Goal: Transaction & Acquisition: Book appointment/travel/reservation

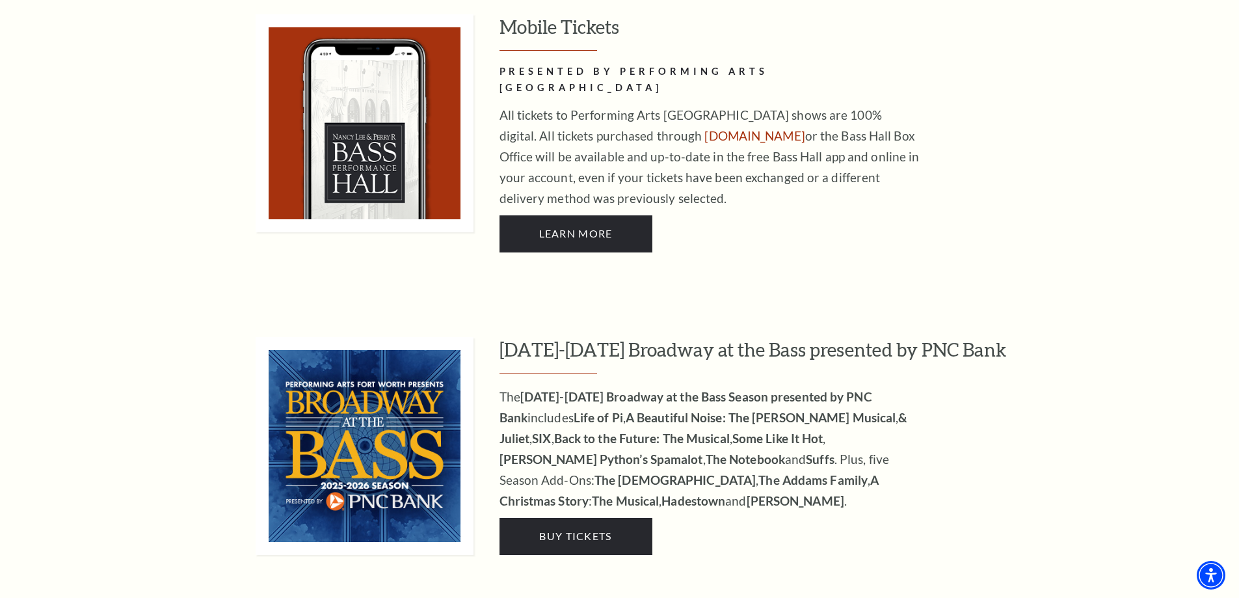
scroll to position [1170, 0]
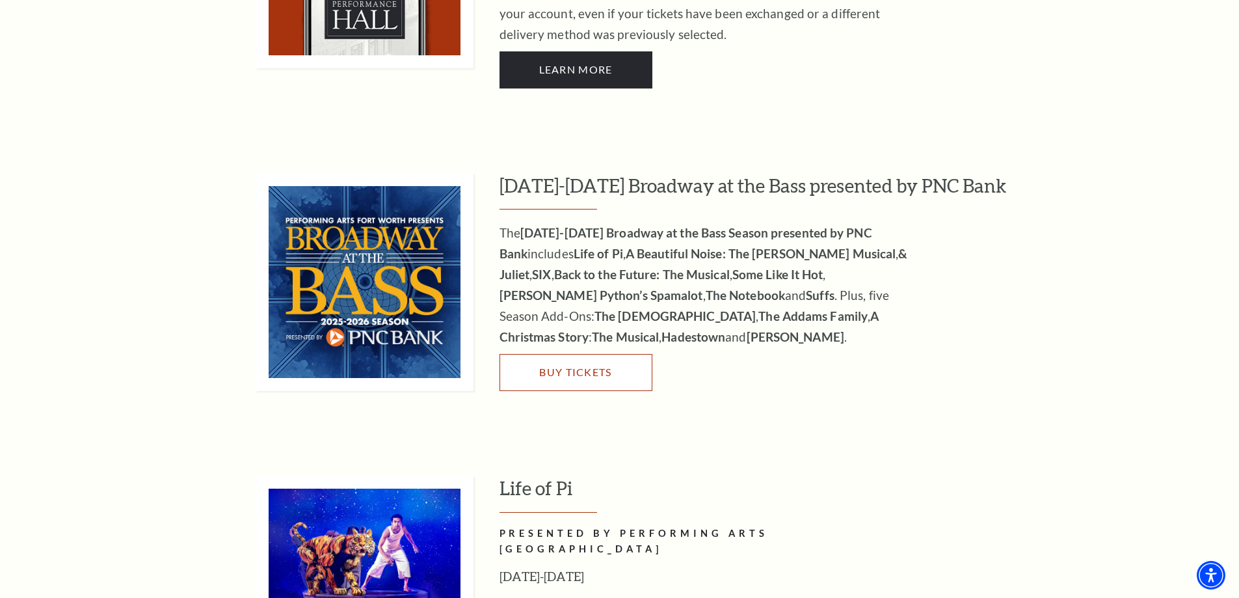
click at [581, 365] on span "Buy Tickets" at bounding box center [575, 371] width 72 height 12
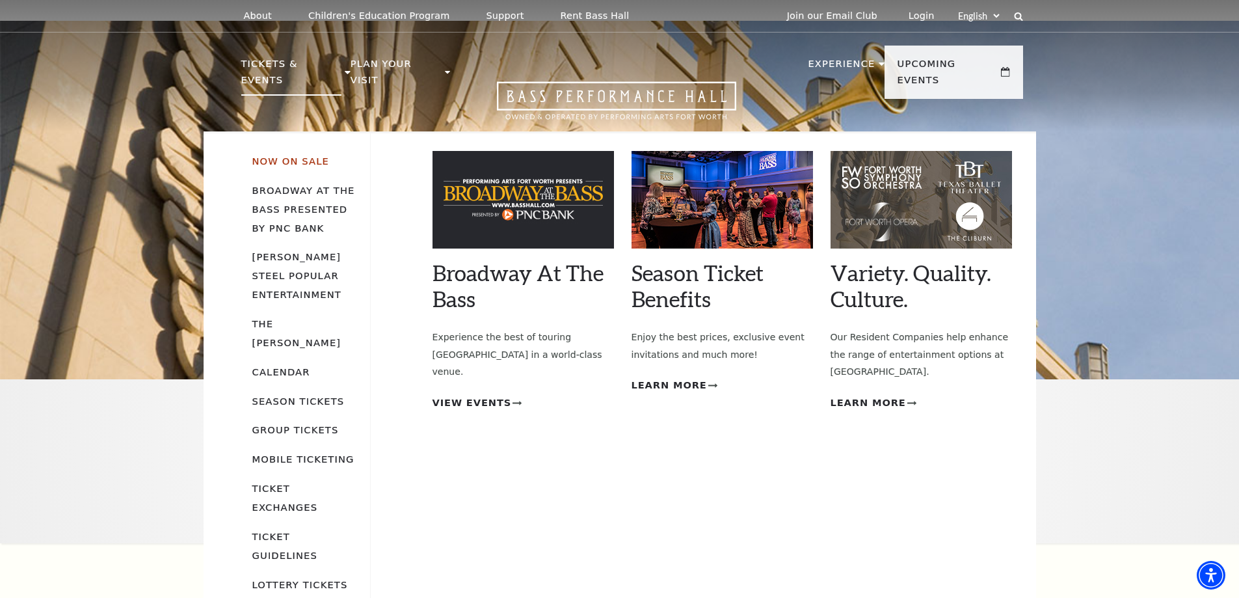
click at [283, 155] on link "Now On Sale" at bounding box center [290, 160] width 77 height 11
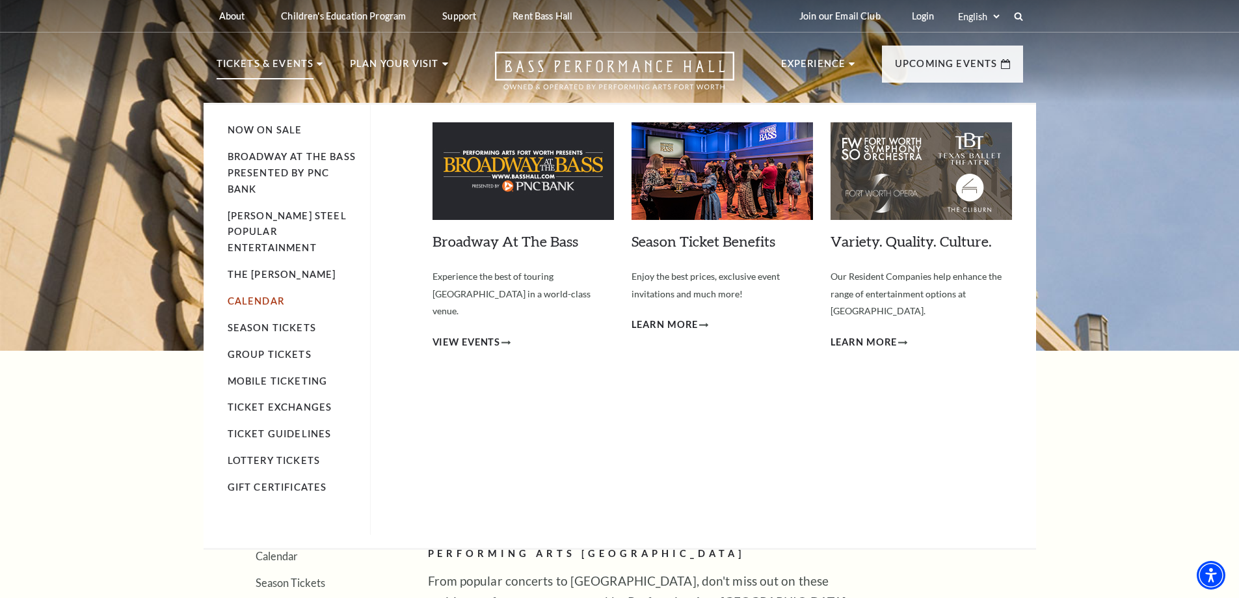
click at [256, 295] on link "Calendar" at bounding box center [256, 300] width 57 height 11
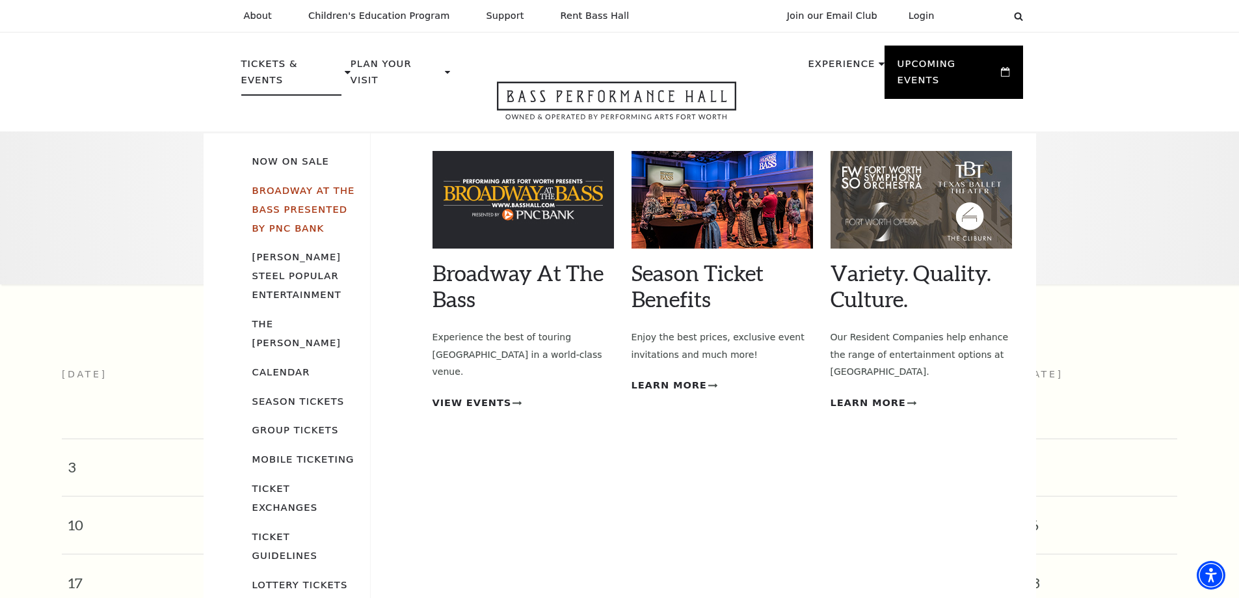
click at [285, 185] on link "Broadway At The Bass presented by PNC Bank" at bounding box center [303, 209] width 103 height 49
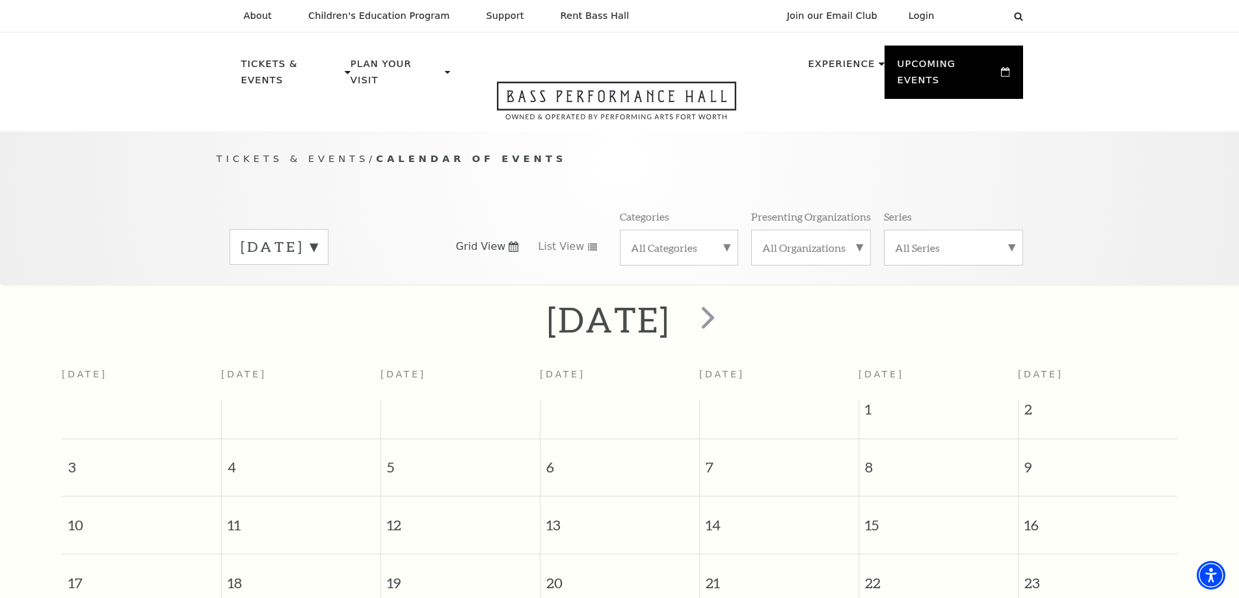
click at [317, 237] on label "August 2025" at bounding box center [279, 247] width 77 height 20
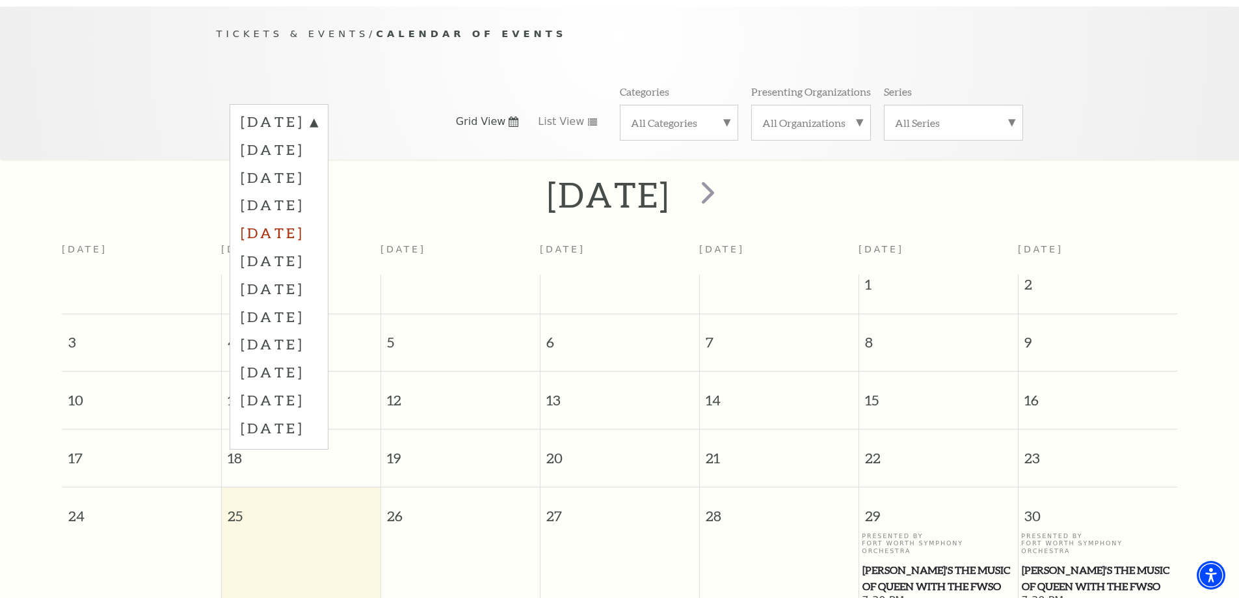
scroll to position [130, 0]
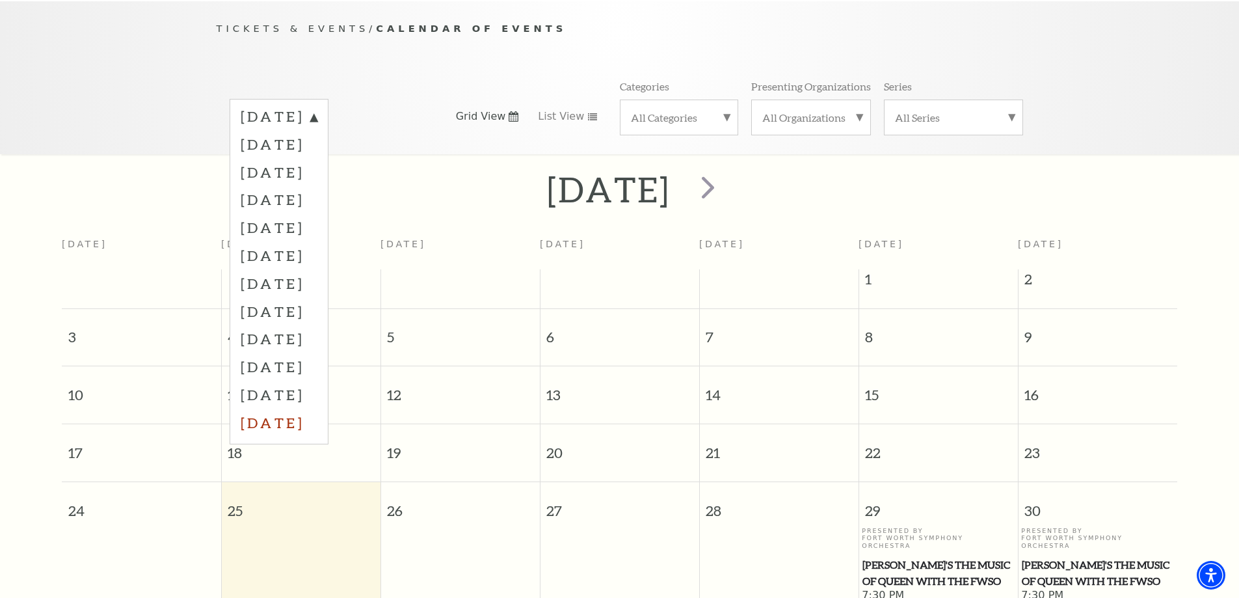
click at [276, 408] on label "July 2026" at bounding box center [279, 422] width 77 height 28
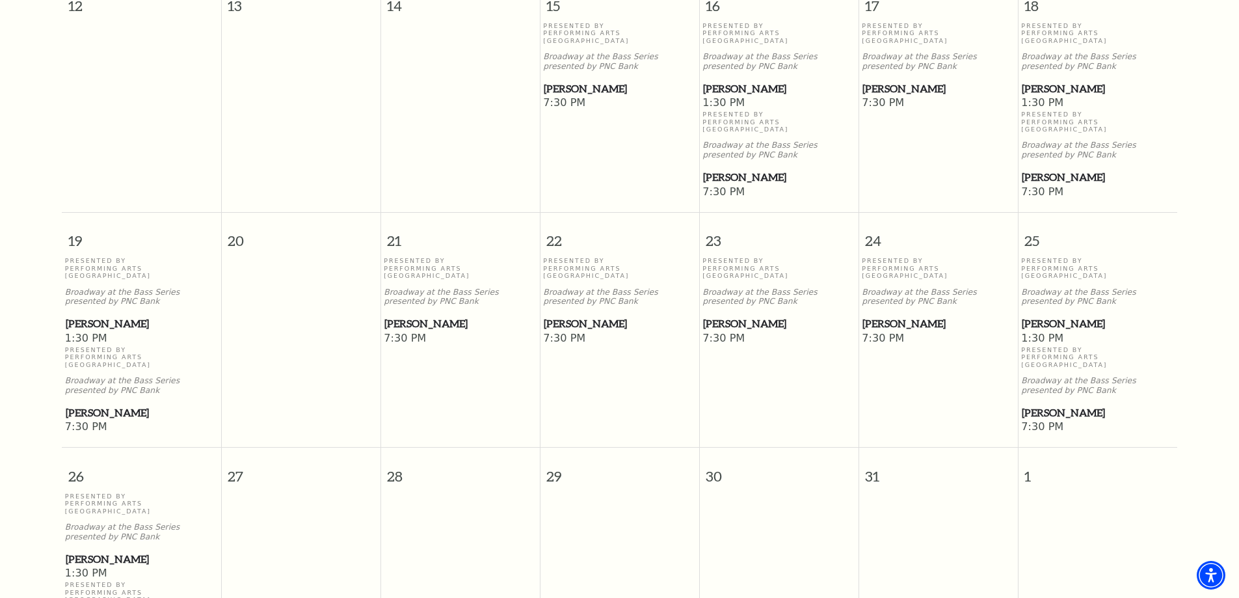
scroll to position [700, 0]
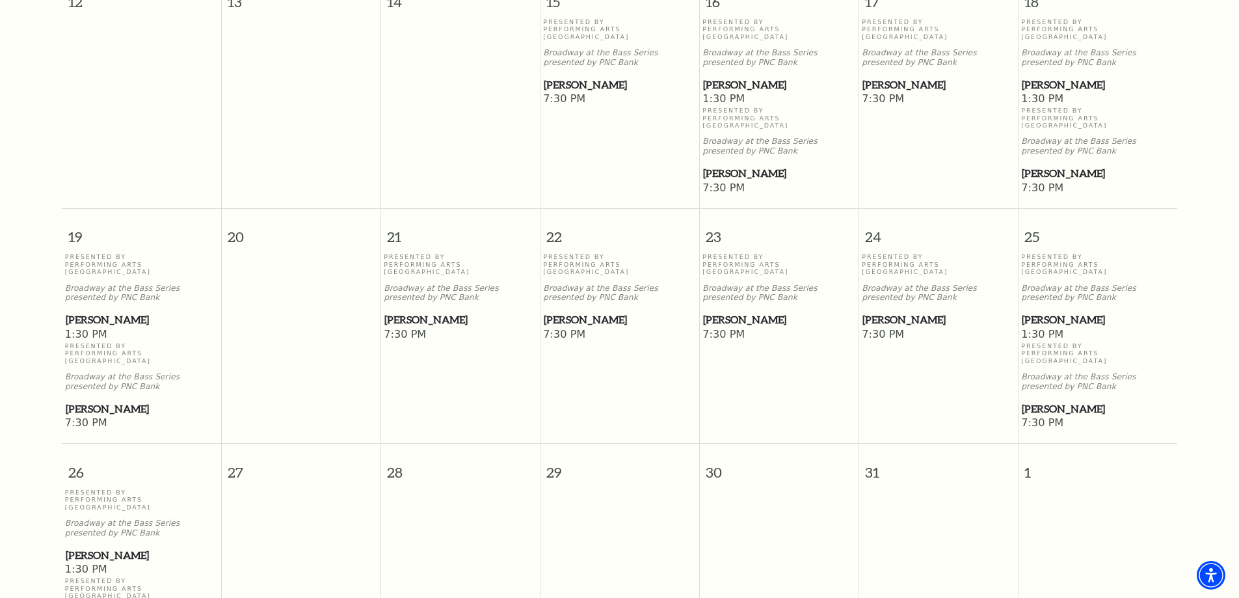
click at [1041, 311] on span "[PERSON_NAME]" at bounding box center [1098, 319] width 152 height 16
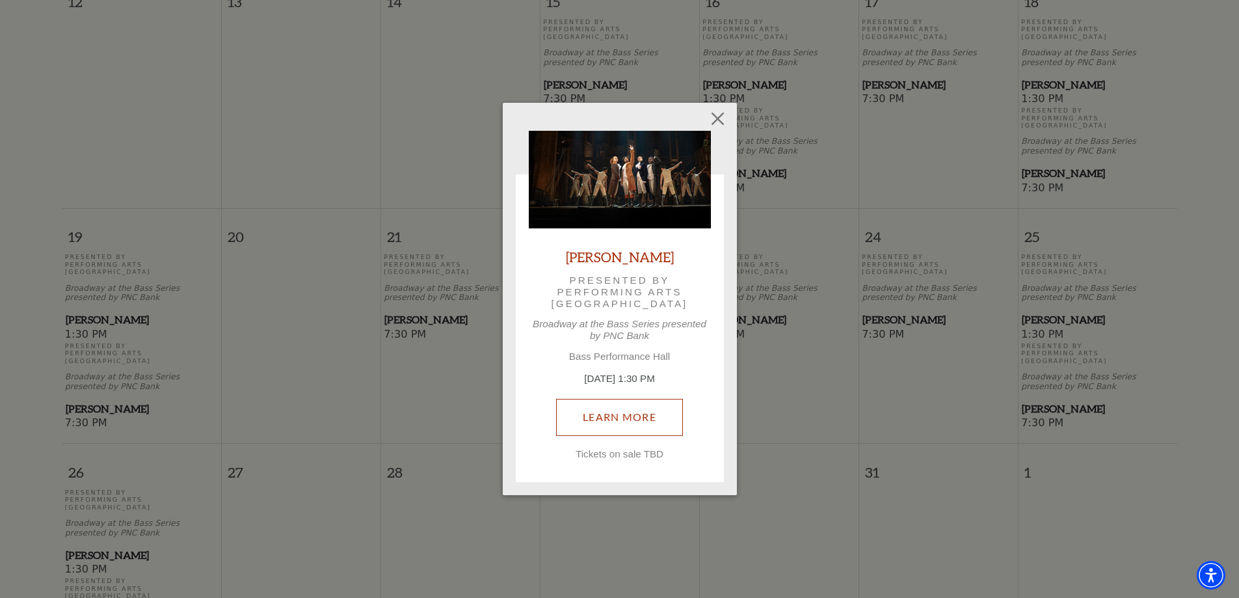
click at [603, 413] on link "Learn More" at bounding box center [619, 417] width 127 height 36
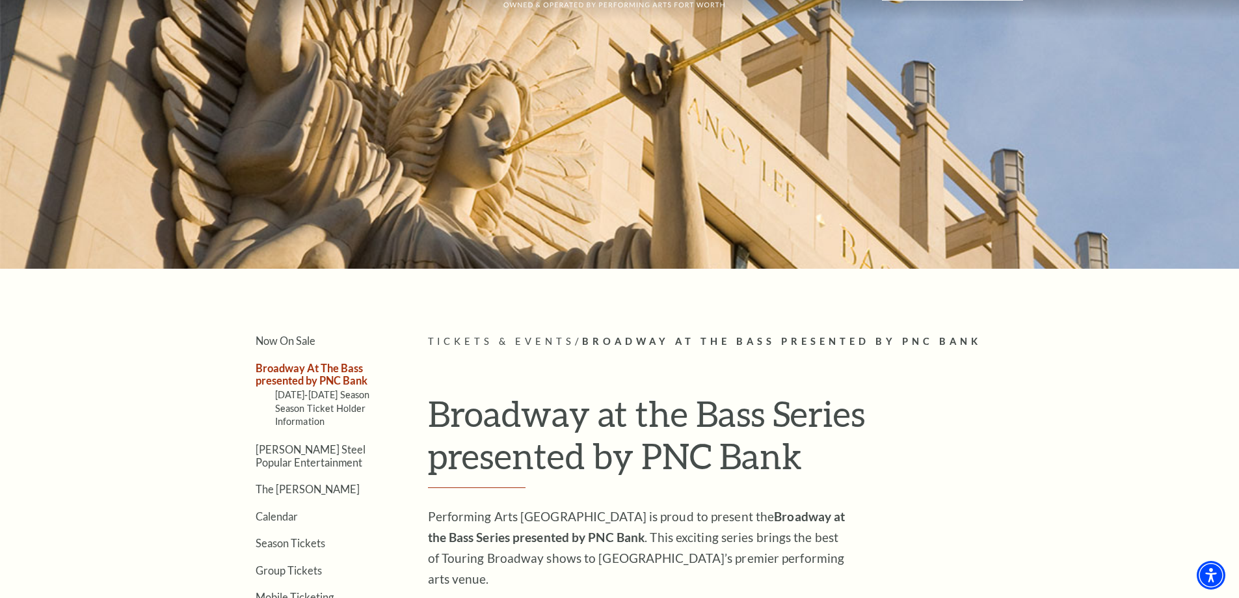
scroll to position [260, 0]
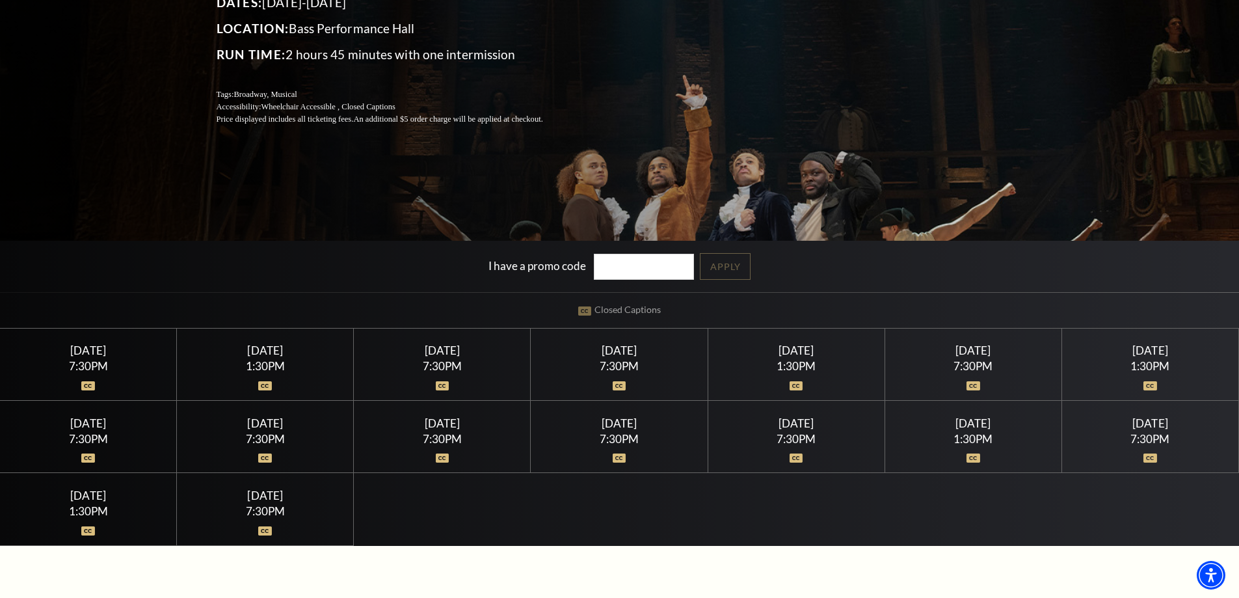
scroll to position [260, 0]
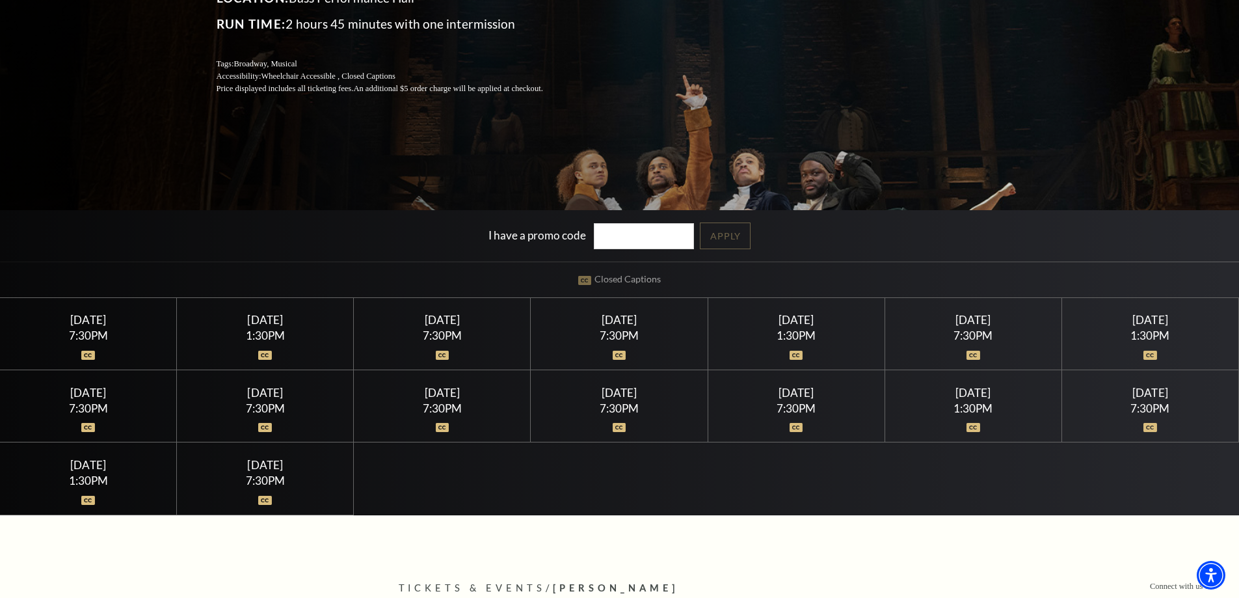
click at [977, 397] on div "[DATE]" at bounding box center [973, 393] width 146 height 14
click at [971, 414] on div "1:30PM" at bounding box center [973, 408] width 146 height 11
click at [964, 397] on div "[DATE]" at bounding box center [973, 393] width 146 height 14
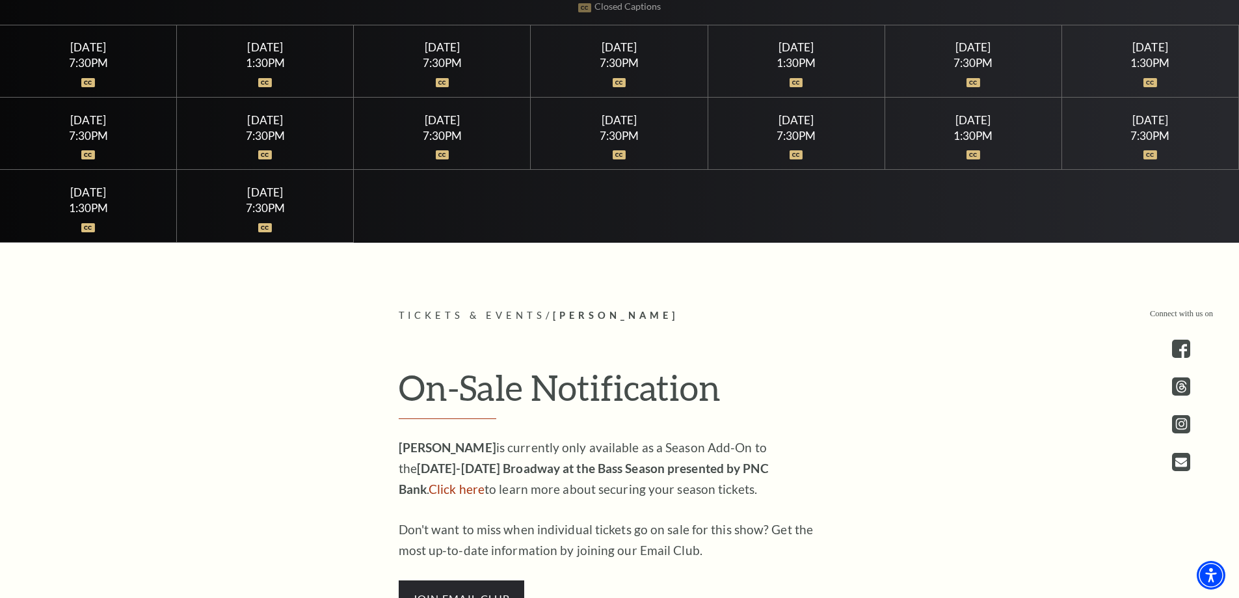
scroll to position [390, 0]
